Goal: Task Accomplishment & Management: Manage account settings

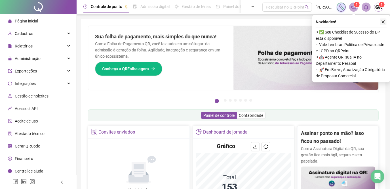
click at [383, 20] on icon "close" at bounding box center [383, 22] width 4 height 4
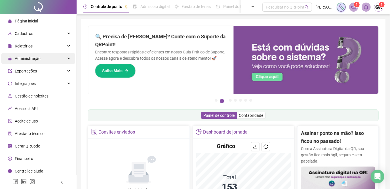
click at [34, 60] on span "Administração" at bounding box center [28, 58] width 26 height 5
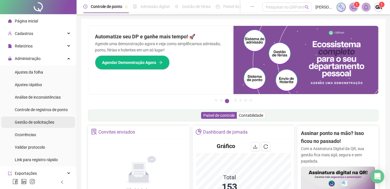
click at [31, 122] on span "Gestão de solicitações" at bounding box center [34, 122] width 39 height 5
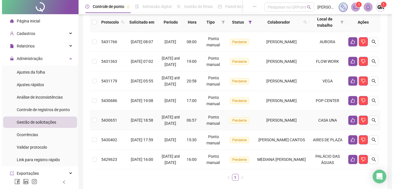
scroll to position [14, 0]
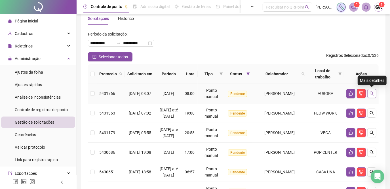
click at [372, 95] on icon "search" at bounding box center [372, 93] width 5 height 5
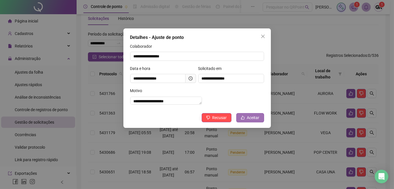
click at [246, 122] on button "Aceitar" at bounding box center [250, 117] width 28 height 9
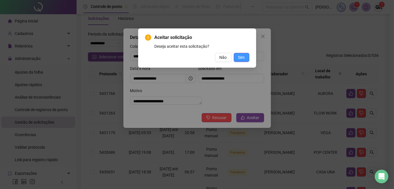
click at [239, 57] on span "Sim" at bounding box center [241, 57] width 7 height 6
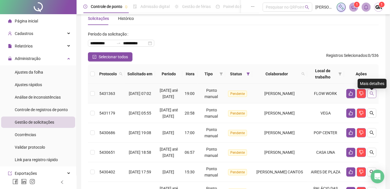
click at [373, 96] on icon "search" at bounding box center [372, 93] width 5 height 5
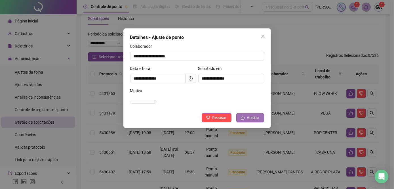
click at [251, 121] on span "Aceitar" at bounding box center [253, 117] width 12 height 6
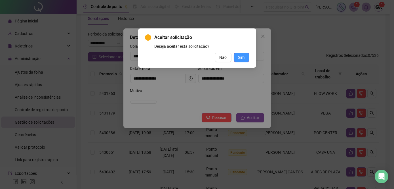
click at [243, 58] on span "Sim" at bounding box center [241, 57] width 7 height 6
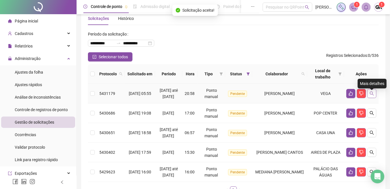
click at [370, 96] on icon "search" at bounding box center [372, 93] width 5 height 5
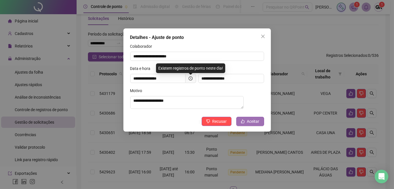
click at [242, 123] on icon "like" at bounding box center [243, 121] width 4 height 4
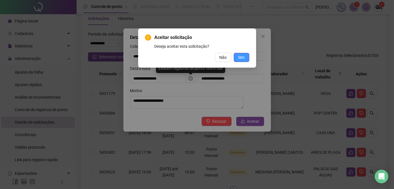
click at [242, 55] on span "Sim" at bounding box center [241, 57] width 7 height 6
click at [243, 58] on span "Sim" at bounding box center [241, 57] width 7 height 6
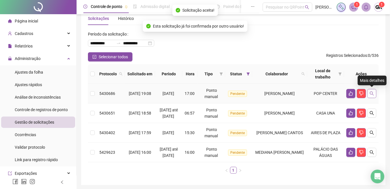
click at [372, 95] on button "button" at bounding box center [371, 93] width 9 height 9
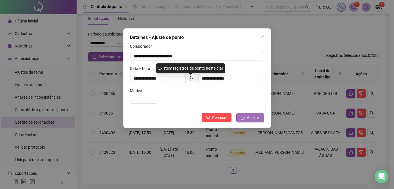
click at [243, 119] on icon "like" at bounding box center [243, 118] width 4 height 4
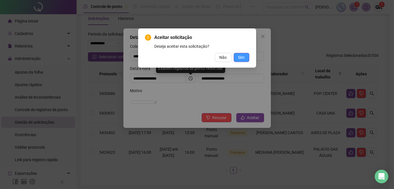
click at [238, 57] on button "Sim" at bounding box center [242, 57] width 16 height 9
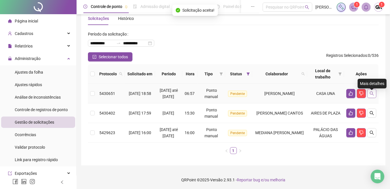
click at [372, 96] on icon "search" at bounding box center [372, 93] width 5 height 5
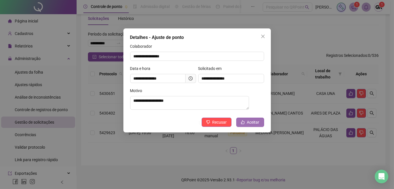
click at [258, 125] on span "Aceitar" at bounding box center [253, 122] width 12 height 6
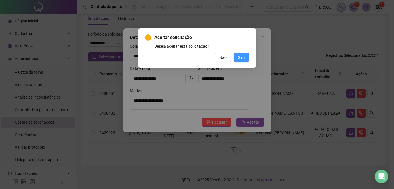
click at [242, 55] on span "Sim" at bounding box center [241, 57] width 7 height 6
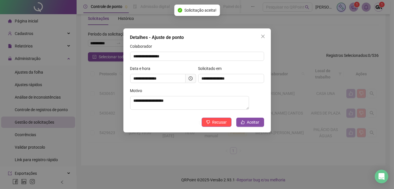
scroll to position [1, 0]
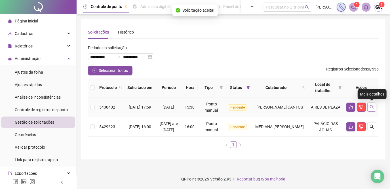
click at [370, 105] on icon "search" at bounding box center [372, 107] width 5 height 5
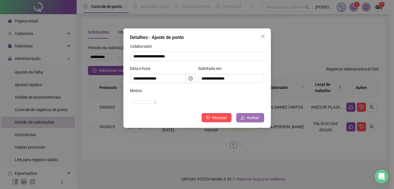
click at [255, 121] on span "Aceitar" at bounding box center [253, 117] width 12 height 6
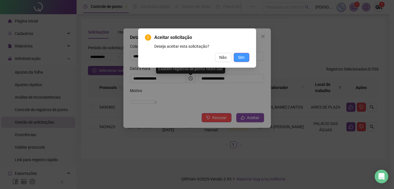
click at [244, 55] on span "Sim" at bounding box center [241, 57] width 7 height 6
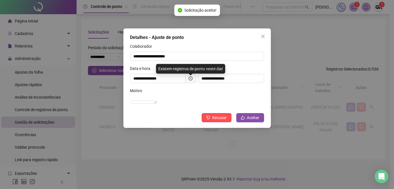
scroll to position [0, 0]
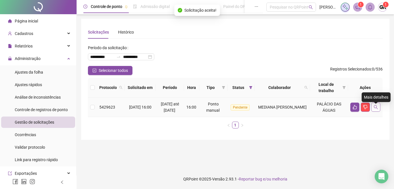
click at [375, 109] on icon "search" at bounding box center [375, 107] width 5 height 5
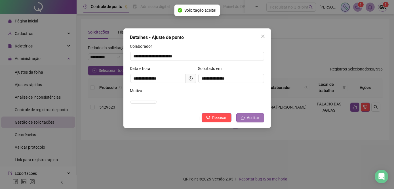
click at [244, 119] on icon "like" at bounding box center [243, 117] width 4 height 4
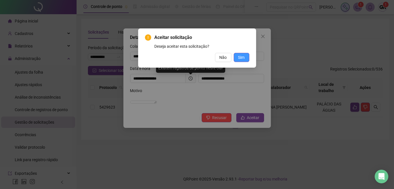
click at [243, 57] on span "Sim" at bounding box center [241, 57] width 7 height 6
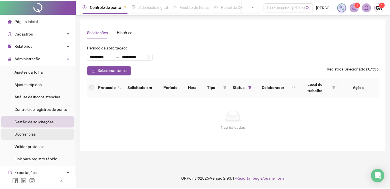
scroll to position [51, 0]
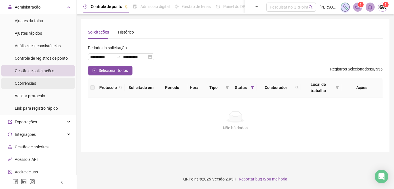
click at [28, 83] on span "Ocorrências" at bounding box center [25, 83] width 21 height 5
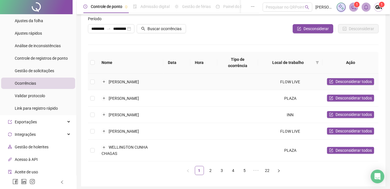
scroll to position [6, 0]
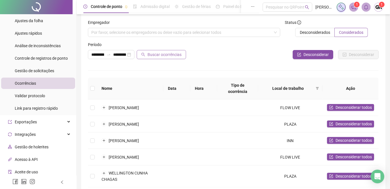
click at [161, 53] on span "Buscar ocorrências" at bounding box center [164, 54] width 34 height 6
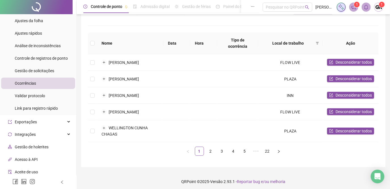
scroll to position [58, 0]
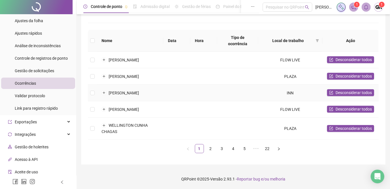
click at [113, 87] on td "[PERSON_NAME]" at bounding box center [130, 93] width 66 height 16
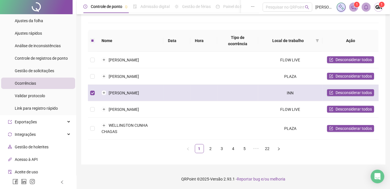
click at [114, 86] on td "[PERSON_NAME]" at bounding box center [130, 93] width 66 height 16
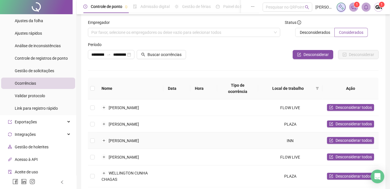
scroll to position [0, 0]
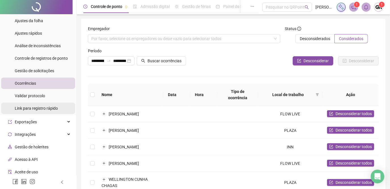
click at [35, 109] on span "Link para registro rápido" at bounding box center [36, 108] width 43 height 5
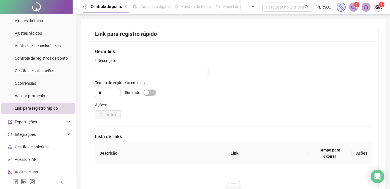
scroll to position [77, 0]
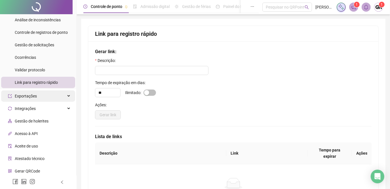
click at [68, 95] on div "Exportações" at bounding box center [38, 95] width 74 height 11
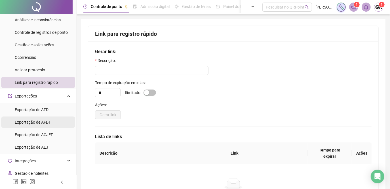
scroll to position [129, 0]
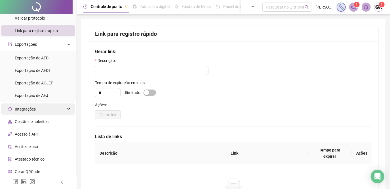
click at [62, 107] on div "Integrações" at bounding box center [38, 108] width 74 height 11
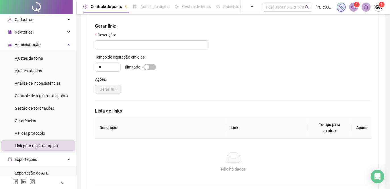
scroll to position [0, 0]
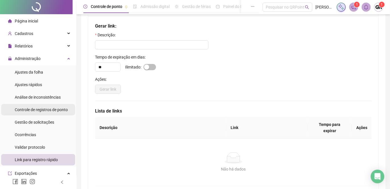
click at [38, 109] on span "Controle de registros de ponto" at bounding box center [41, 109] width 53 height 5
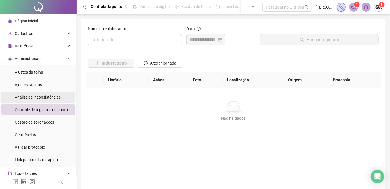
click at [28, 98] on span "Análise de inconsistências" at bounding box center [38, 97] width 46 height 5
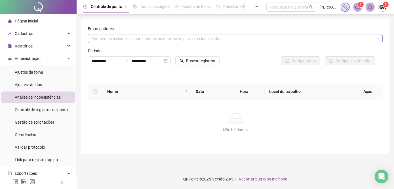
click at [303, 37] on div "Por favor, selecione os empregadores ou deixe vazio para selecionar todos" at bounding box center [235, 38] width 295 height 9
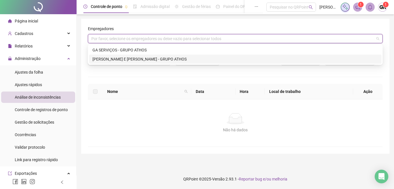
click at [143, 60] on div "[PERSON_NAME] E [PERSON_NAME] - GRUPO ATHOS" at bounding box center [235, 59] width 286 height 6
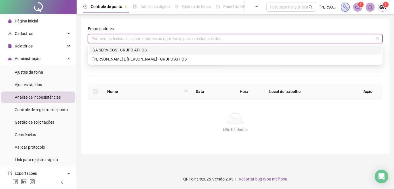
click at [138, 41] on div "Por favor, selecione os empregadores ou deixe vazio para selecionar todos" at bounding box center [235, 38] width 295 height 9
click at [132, 52] on div "GA SERVIÇOS - GRUPO ATHOS" at bounding box center [235, 50] width 286 height 6
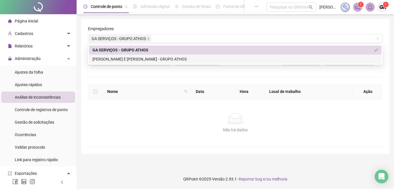
click at [135, 77] on div "**********" at bounding box center [235, 86] width 295 height 121
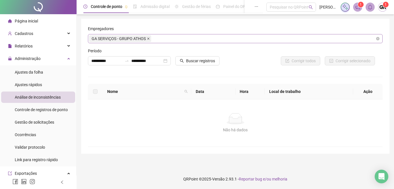
click at [147, 39] on icon "close" at bounding box center [148, 38] width 3 height 3
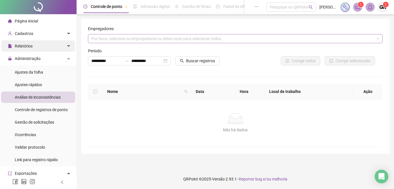
click at [66, 45] on div "Relatórios" at bounding box center [38, 45] width 74 height 11
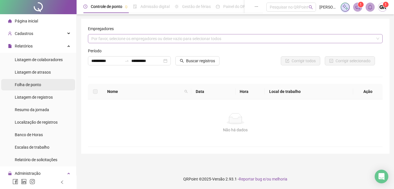
click at [34, 85] on span "Folha de ponto" at bounding box center [28, 84] width 26 height 5
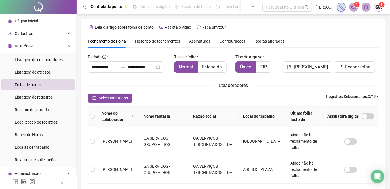
click at [198, 42] on span "Assinaturas" at bounding box center [199, 41] width 21 height 4
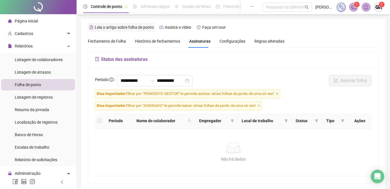
click at [136, 28] on span "Leia o artigo sobre folha de ponto" at bounding box center [124, 27] width 59 height 5
click at [100, 40] on span "Fechamento de Folha" at bounding box center [107, 41] width 38 height 5
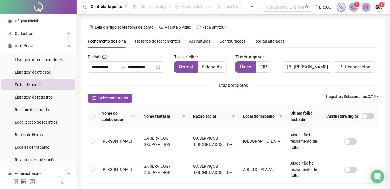
scroll to position [22, 0]
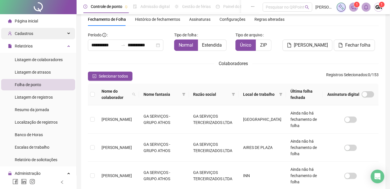
click at [64, 35] on div "Cadastros" at bounding box center [38, 33] width 74 height 11
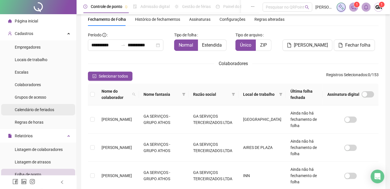
click at [26, 111] on span "Calendário de feriados" at bounding box center [34, 109] width 39 height 5
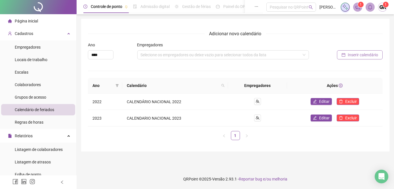
click at [351, 54] on span "Inserir calendário" at bounding box center [363, 55] width 30 height 6
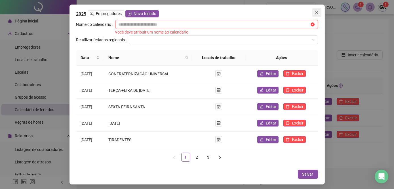
click at [315, 14] on icon "close" at bounding box center [317, 12] width 5 height 5
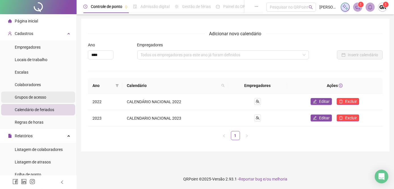
click at [35, 98] on span "Grupos de acesso" at bounding box center [30, 97] width 31 height 5
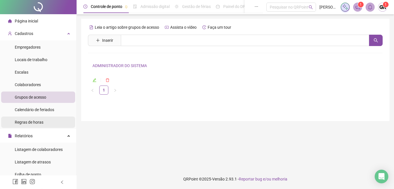
click at [36, 122] on span "Regras de horas" at bounding box center [29, 122] width 29 height 5
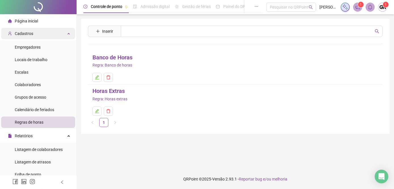
click at [62, 32] on div "Cadastros" at bounding box center [38, 33] width 74 height 11
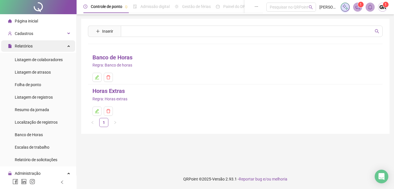
click at [62, 46] on div "Relatórios" at bounding box center [38, 45] width 74 height 11
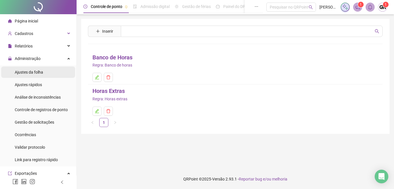
click at [42, 75] on div "Ajustes da folha" at bounding box center [29, 71] width 28 height 11
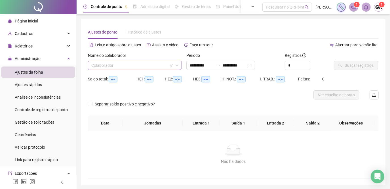
click at [129, 64] on input "search" at bounding box center [132, 65] width 82 height 9
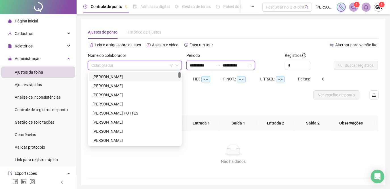
click at [191, 64] on input "**********" at bounding box center [202, 65] width 24 height 6
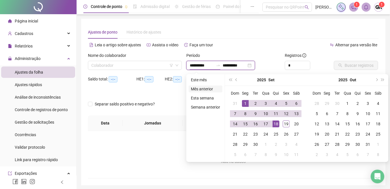
type input "**********"
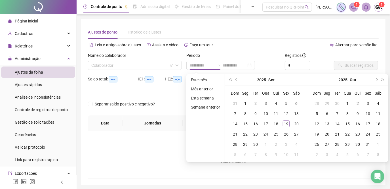
drag, startPoint x: 202, startPoint y: 89, endPoint x: 197, endPoint y: 86, distance: 5.8
click at [201, 88] on li "Mês anterior" at bounding box center [206, 88] width 34 height 7
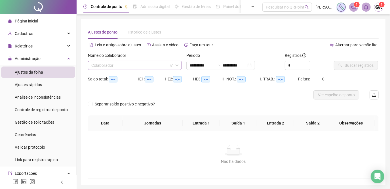
click at [126, 67] on input "search" at bounding box center [132, 65] width 82 height 9
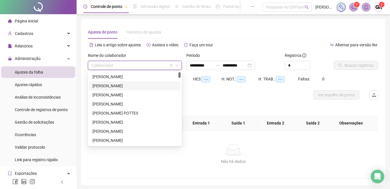
click at [119, 86] on div "[PERSON_NAME]" at bounding box center [134, 86] width 85 height 6
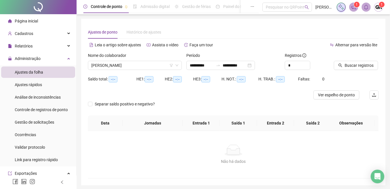
drag, startPoint x: 333, startPoint y: 95, endPoint x: 310, endPoint y: 94, distance: 22.7
click at [333, 95] on span "Ver espelho de ponto" at bounding box center [336, 95] width 37 height 6
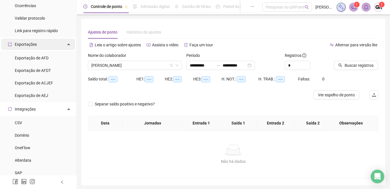
scroll to position [155, 0]
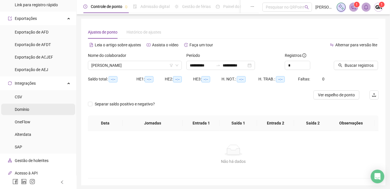
click at [22, 110] on span "Domínio" at bounding box center [22, 109] width 14 height 5
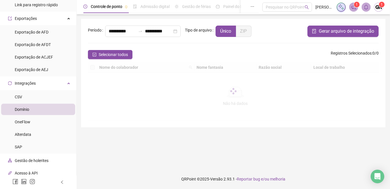
type input "**********"
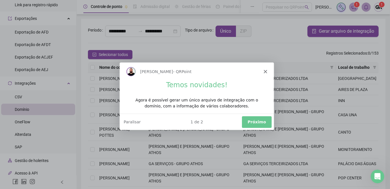
click at [265, 69] on icon "Fechar" at bounding box center [264, 70] width 3 height 3
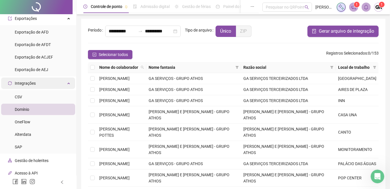
click at [64, 85] on div "Integrações" at bounding box center [38, 82] width 74 height 11
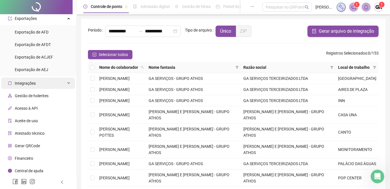
scroll to position [103, 0]
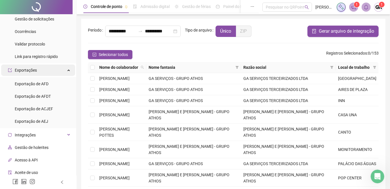
click at [63, 71] on div "Exportações" at bounding box center [38, 69] width 74 height 11
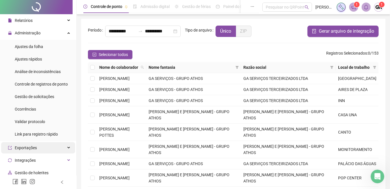
scroll to position [0, 0]
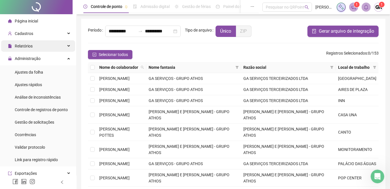
click at [64, 47] on div "Relatórios" at bounding box center [38, 45] width 74 height 11
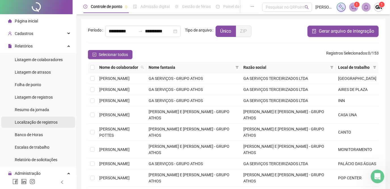
click at [47, 123] on span "Localização de registros" at bounding box center [36, 122] width 43 height 5
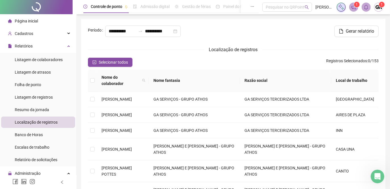
type input "**********"
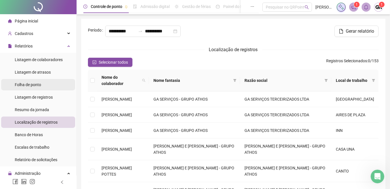
click at [39, 85] on span "Folha de ponto" at bounding box center [28, 84] width 26 height 5
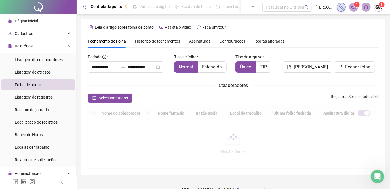
scroll to position [22, 0]
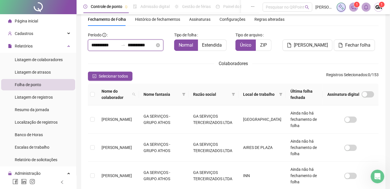
click at [92, 45] on input "**********" at bounding box center [104, 45] width 27 height 7
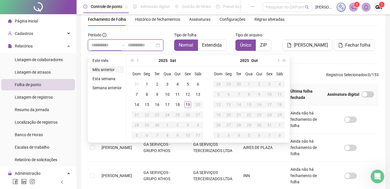
type input "**********"
click at [109, 67] on li "Mês anterior" at bounding box center [107, 69] width 34 height 7
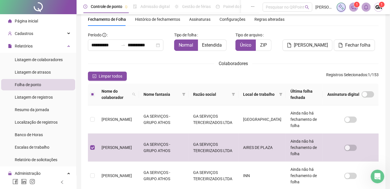
click at [199, 19] on span "Assinaturas" at bounding box center [199, 19] width 21 height 4
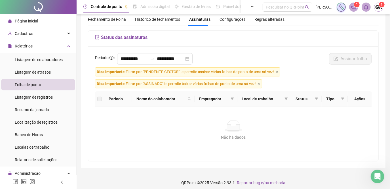
click at [147, 99] on span "Nome do colaborador" at bounding box center [160, 99] width 49 height 6
click at [100, 98] on label at bounding box center [99, 99] width 5 height 6
click at [147, 20] on span "Histórico de fechamentos" at bounding box center [157, 19] width 45 height 5
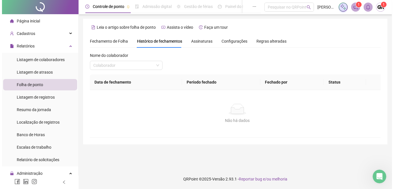
scroll to position [0, 0]
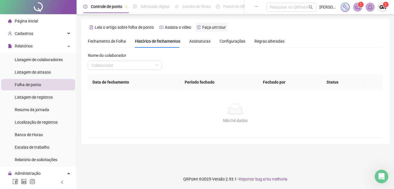
click at [207, 27] on span "Faça um tour" at bounding box center [214, 27] width 24 height 5
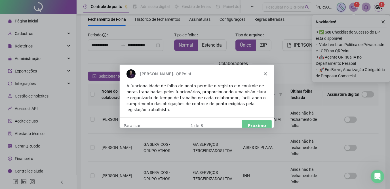
click at [263, 120] on button "Próximo" at bounding box center [256, 125] width 30 height 12
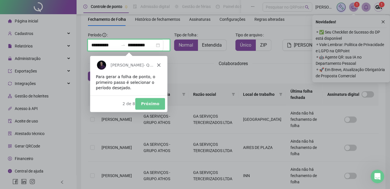
click at [91, 43] on div "Product tour overlay" at bounding box center [195, 94] width 390 height 189
click at [152, 105] on button "Próximo" at bounding box center [150, 104] width 30 height 12
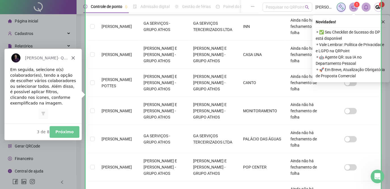
click at [62, 130] on button "Próximo" at bounding box center [64, 131] width 30 height 12
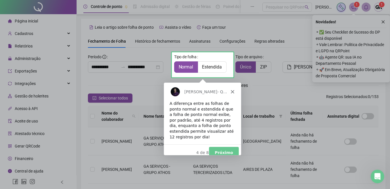
drag, startPoint x: 225, startPoint y: 147, endPoint x: 215, endPoint y: 145, distance: 10.1
click at [223, 147] on button "Próximo" at bounding box center [224, 152] width 30 height 12
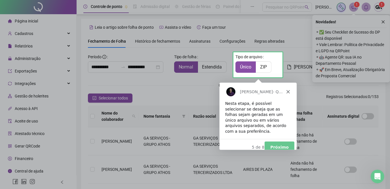
drag, startPoint x: 278, startPoint y: 143, endPoint x: 266, endPoint y: 143, distance: 11.9
click at [276, 143] on button "Próximo" at bounding box center [279, 147] width 30 height 12
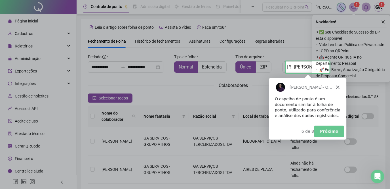
click at [330, 130] on button "Próximo" at bounding box center [329, 131] width 30 height 12
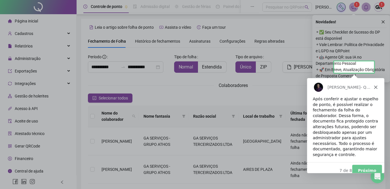
click at [368, 164] on button "Próximo" at bounding box center [367, 170] width 30 height 12
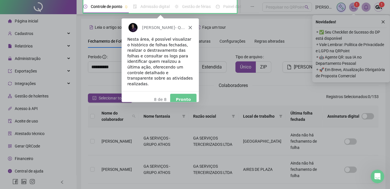
click at [188, 27] on icon "Fechar" at bounding box center [189, 26] width 3 height 3
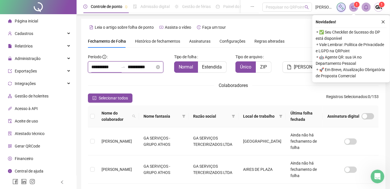
click at [92, 66] on input "**********" at bounding box center [104, 67] width 27 height 7
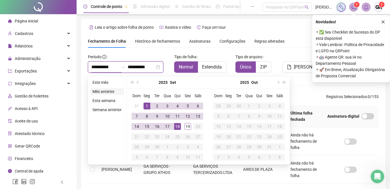
type input "**********"
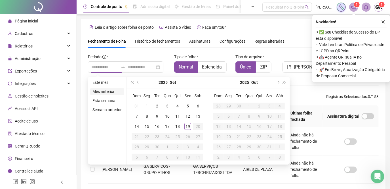
click at [99, 90] on li "Mês anterior" at bounding box center [107, 91] width 34 height 7
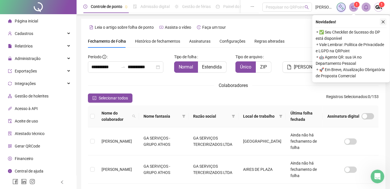
click at [383, 22] on icon "close" at bounding box center [383, 21] width 3 height 3
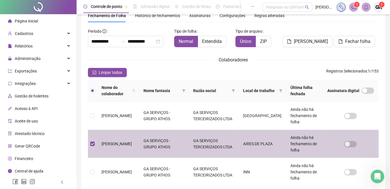
scroll to position [22, 0]
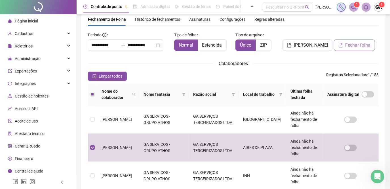
click at [351, 48] on button "Fechar folha" at bounding box center [354, 44] width 41 height 11
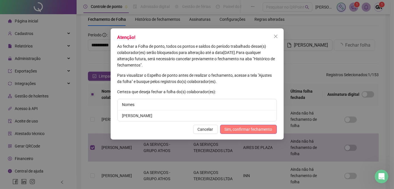
click at [252, 130] on span "Sim, confirmar fechamento" at bounding box center [249, 129] width 48 height 6
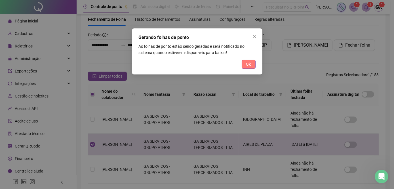
click at [251, 64] on button "Ok" at bounding box center [249, 64] width 14 height 9
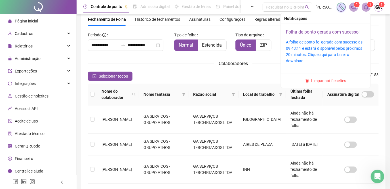
click at [352, 31] on link "Folha de ponto gerada com sucesso!" at bounding box center [323, 31] width 74 height 5
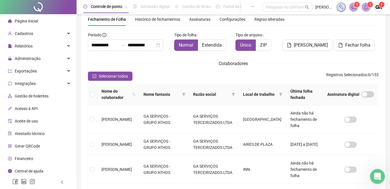
click at [375, 178] on icon "Abertura do Messenger da Intercom" at bounding box center [376, 175] width 9 height 9
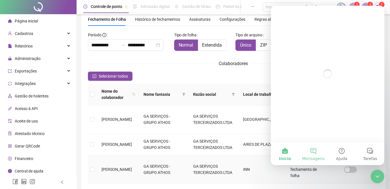
scroll to position [0, 0]
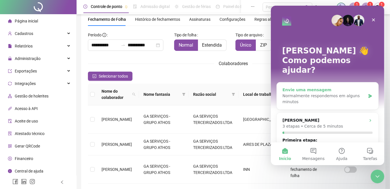
click at [368, 94] on icon "Messenger da Intercom" at bounding box center [370, 96] width 5 height 5
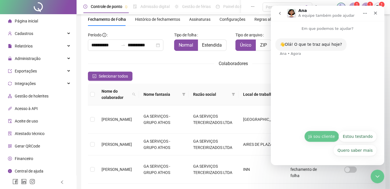
click at [325, 135] on button "Já sou cliente" at bounding box center [321, 135] width 35 height 11
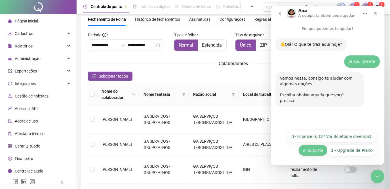
click at [311, 151] on button "2- Suporte" at bounding box center [312, 149] width 29 height 11
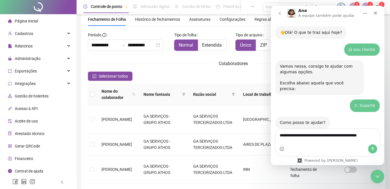
scroll to position [18, 0]
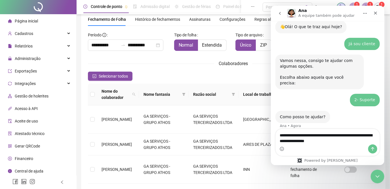
type textarea "**********"
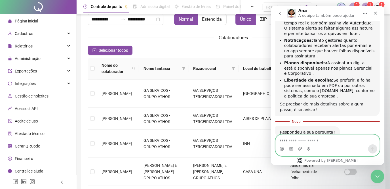
scroll to position [256, 0]
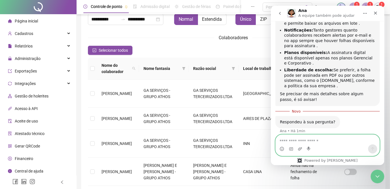
type textarea "*"
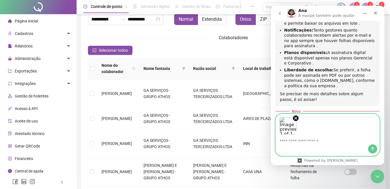
scroll to position [277, 0]
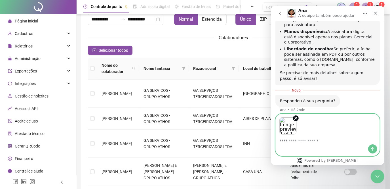
drag, startPoint x: 294, startPoint y: 118, endPoint x: 288, endPoint y: 122, distance: 7.9
click at [294, 118] on icon "Remove image 1" at bounding box center [295, 117] width 5 height 5
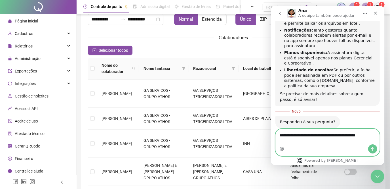
scroll to position [261, 0]
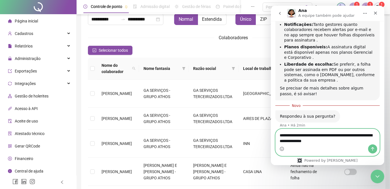
type textarea "**********"
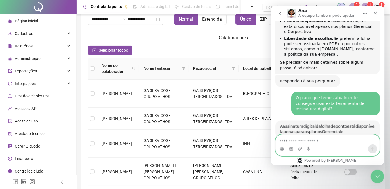
scroll to position [1, 0]
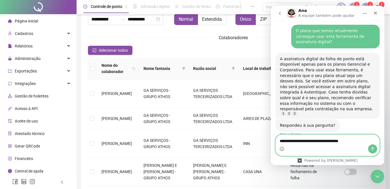
type textarea "**********"
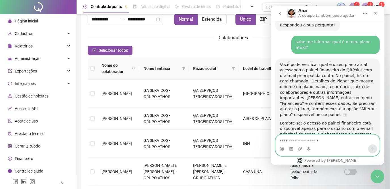
scroll to position [466, 0]
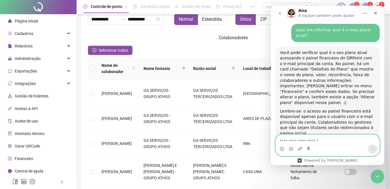
click at [279, 11] on icon "go back" at bounding box center [279, 13] width 5 height 5
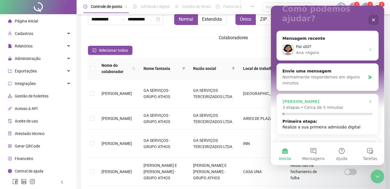
scroll to position [26, 0]
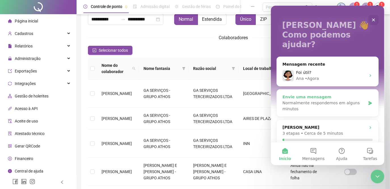
click at [368, 101] on icon "Messenger da Intercom" at bounding box center [370, 103] width 5 height 5
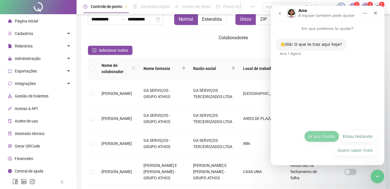
click at [320, 138] on button "Já sou cliente" at bounding box center [321, 135] width 35 height 11
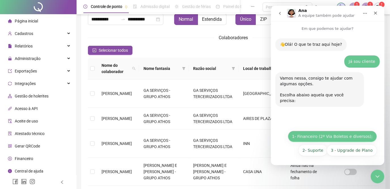
click at [311, 138] on button "1- Financeiro (2ª Via Boletos e diversos);" at bounding box center [332, 135] width 89 height 11
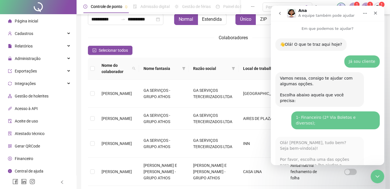
scroll to position [75, 0]
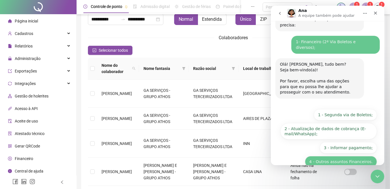
click at [341, 156] on button "4 - Outros assuntos Financeiros." at bounding box center [341, 161] width 72 height 11
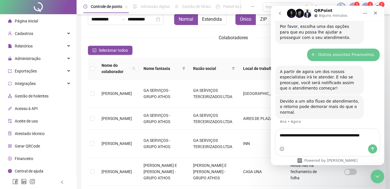
scroll to position [136, 0]
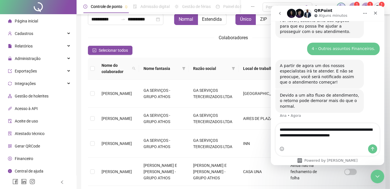
type textarea "**********"
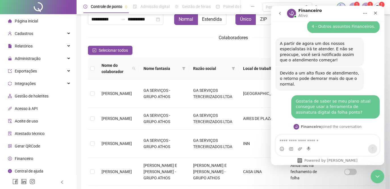
scroll to position [183, 0]
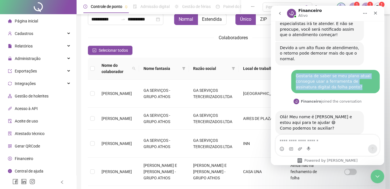
drag, startPoint x: 293, startPoint y: 64, endPoint x: 335, endPoint y: 75, distance: 44.3
click at [335, 75] on div "Gostaria de saber se meu plano atual consegue usar a ferramenta de assinatura d…" at bounding box center [335, 82] width 88 height 24
copy div "Gostaria de saber se meu plano atual consegue usar a ferramenta de assinatura d…"
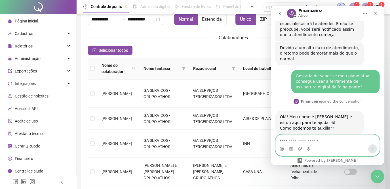
click at [281, 141] on textarea "Envie uma mensagem..." at bounding box center [327, 139] width 104 height 10
paste textarea "**********"
type textarea "**********"
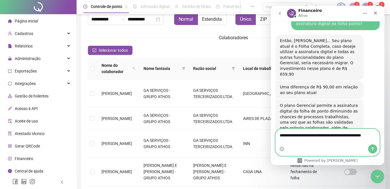
scroll to position [321, 0]
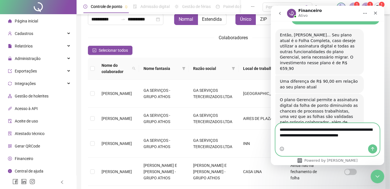
type textarea "**********"
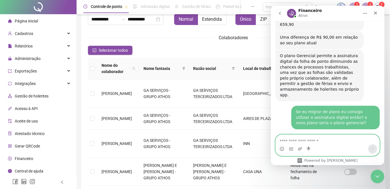
scroll to position [366, 0]
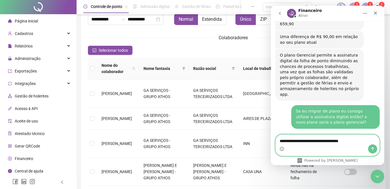
type textarea "**********"
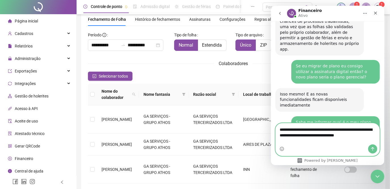
scroll to position [416, 0]
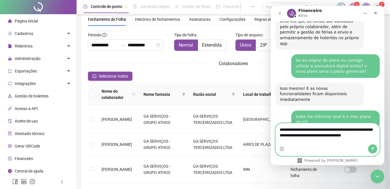
type textarea "**********"
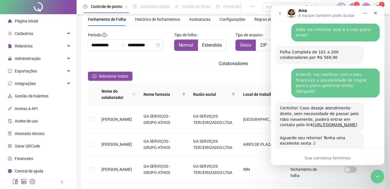
scroll to position [528, 0]
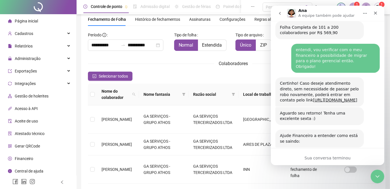
click at [330, 163] on span "Ótimo" at bounding box center [328, 168] width 10 height 10
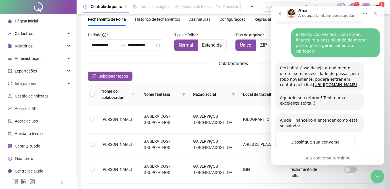
click at [344, 168] on div "Envio" at bounding box center [344, 173] width 11 height 11
click at [374, 12] on icon "Fechar" at bounding box center [375, 13] width 3 height 3
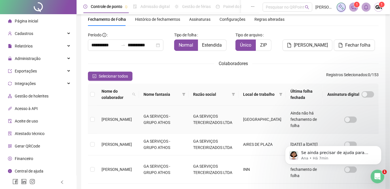
scroll to position [1, 0]
click at [375, 176] on icon "Abertura do Messenger da Intercom" at bounding box center [376, 175] width 9 height 9
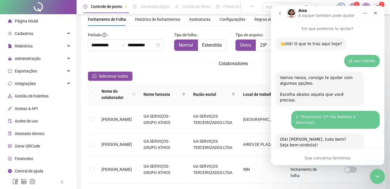
scroll to position [543, 0]
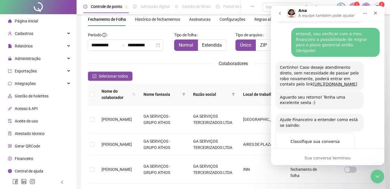
click at [278, 14] on icon "go back" at bounding box center [279, 13] width 5 height 5
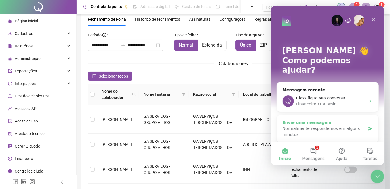
scroll to position [51, 0]
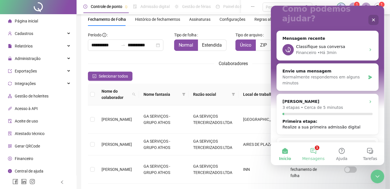
click at [316, 149] on button "1 Mensagens" at bounding box center [313, 153] width 28 height 23
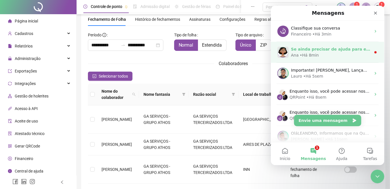
click at [330, 53] on div "Ana • Há 8min" at bounding box center [331, 55] width 80 height 6
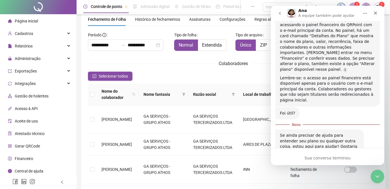
scroll to position [0, 0]
click at [284, 141] on div "Se ainda precisar de ajuda para entender seu plano ou qualquer outra coisa, est…" at bounding box center [327, 152] width 104 height 47
click at [276, 139] on div "Se ainda precisar de ajuda para entender seu plano ou qualquer outra coisa, est…" at bounding box center [327, 152] width 104 height 47
drag, startPoint x: 374, startPoint y: 173, endPoint x: 731, endPoint y: 335, distance: 392.5
click at [374, 173] on icon "Encerramento do Messenger da Intercom" at bounding box center [376, 175] width 7 height 7
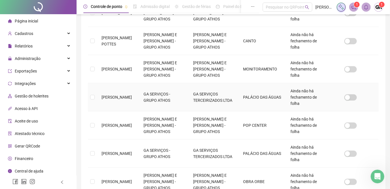
scroll to position [261, 0]
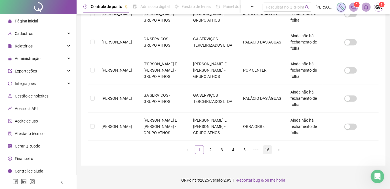
click at [268, 148] on link "16" at bounding box center [267, 149] width 9 height 9
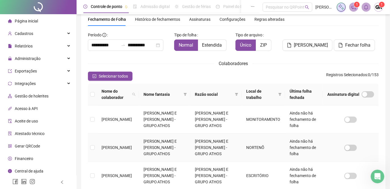
scroll to position [53, 0]
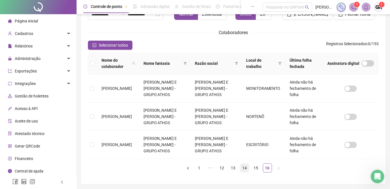
click at [246, 163] on link "14" at bounding box center [244, 167] width 9 height 9
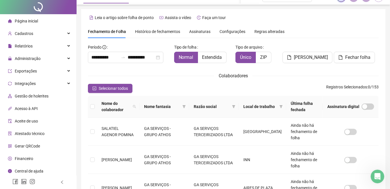
scroll to position [0, 0]
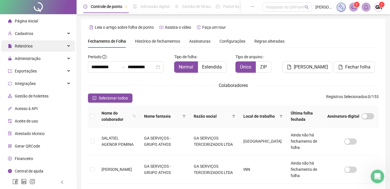
click at [63, 46] on div "Relatórios" at bounding box center [38, 45] width 74 height 11
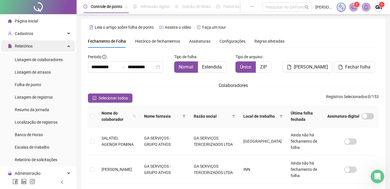
click at [63, 46] on div "Relatórios" at bounding box center [38, 45] width 74 height 11
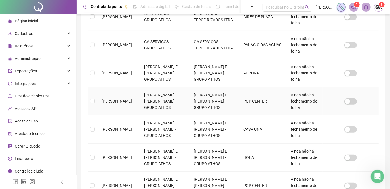
scroll to position [268, 0]
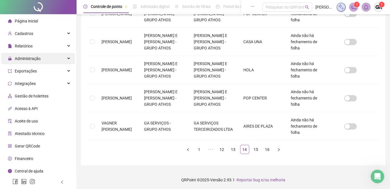
click at [65, 59] on div "Administração" at bounding box center [38, 58] width 74 height 11
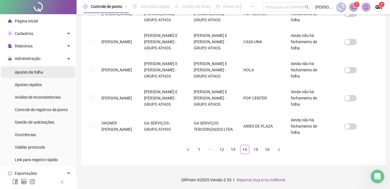
click at [45, 72] on li "Ajustes da folha" at bounding box center [38, 71] width 74 height 11
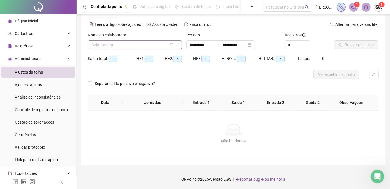
type input "**********"
click at [129, 43] on input "search" at bounding box center [132, 45] width 82 height 9
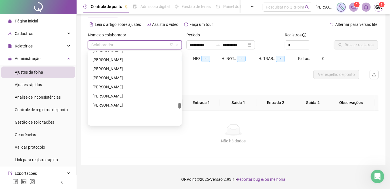
scroll to position [980, 0]
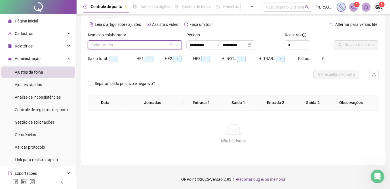
click at [117, 41] on input "search" at bounding box center [132, 45] width 82 height 9
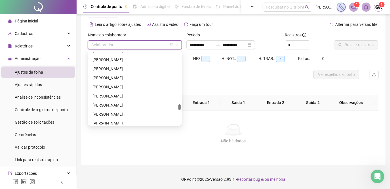
scroll to position [1083, 0]
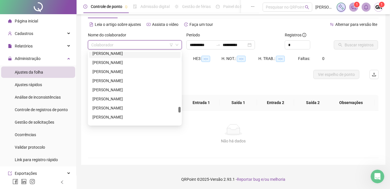
click at [120, 45] on input "search" at bounding box center [132, 45] width 82 height 9
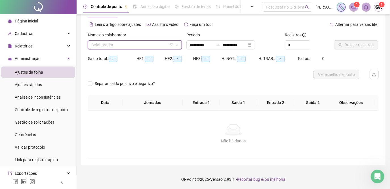
click at [107, 42] on input "search" at bounding box center [132, 45] width 82 height 9
